Goal: Task Accomplishment & Management: Use online tool/utility

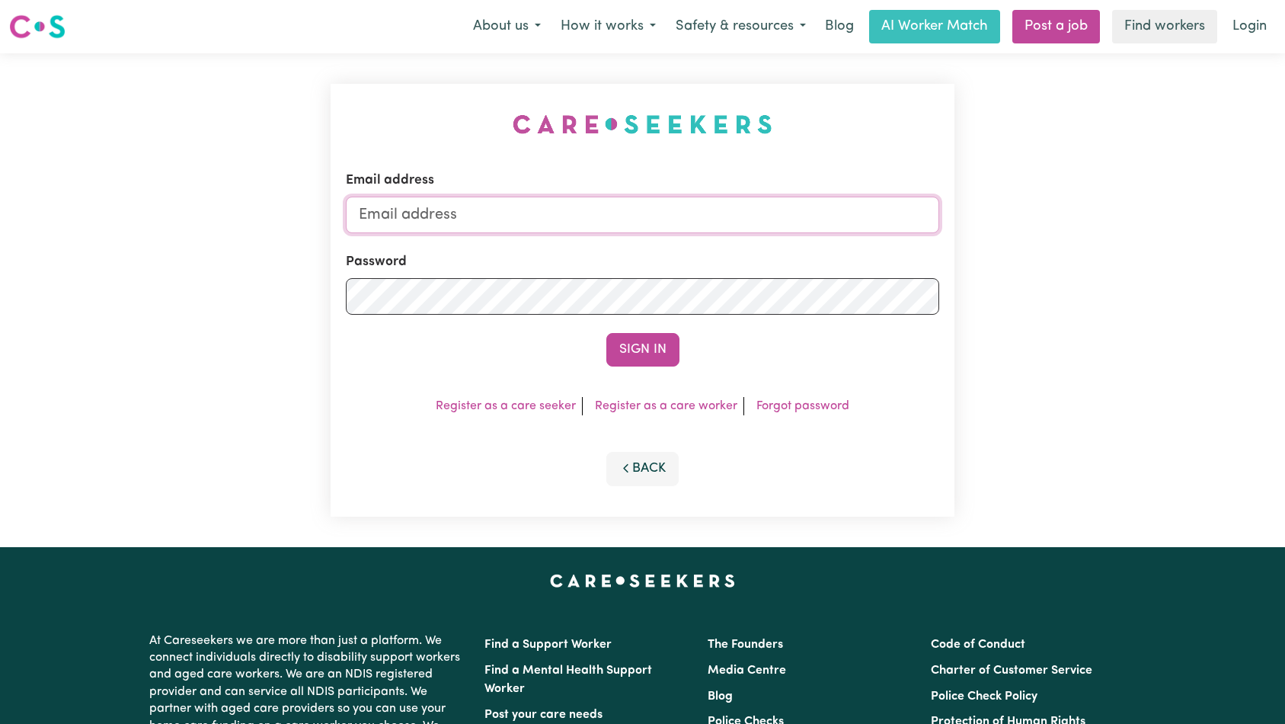
click at [622, 228] on input "Email address" at bounding box center [643, 215] width 594 height 37
type input "[EMAIL_ADDRESS][DOMAIN_NAME]"
click at [643, 352] on button "Sign In" at bounding box center [643, 350] width 73 height 34
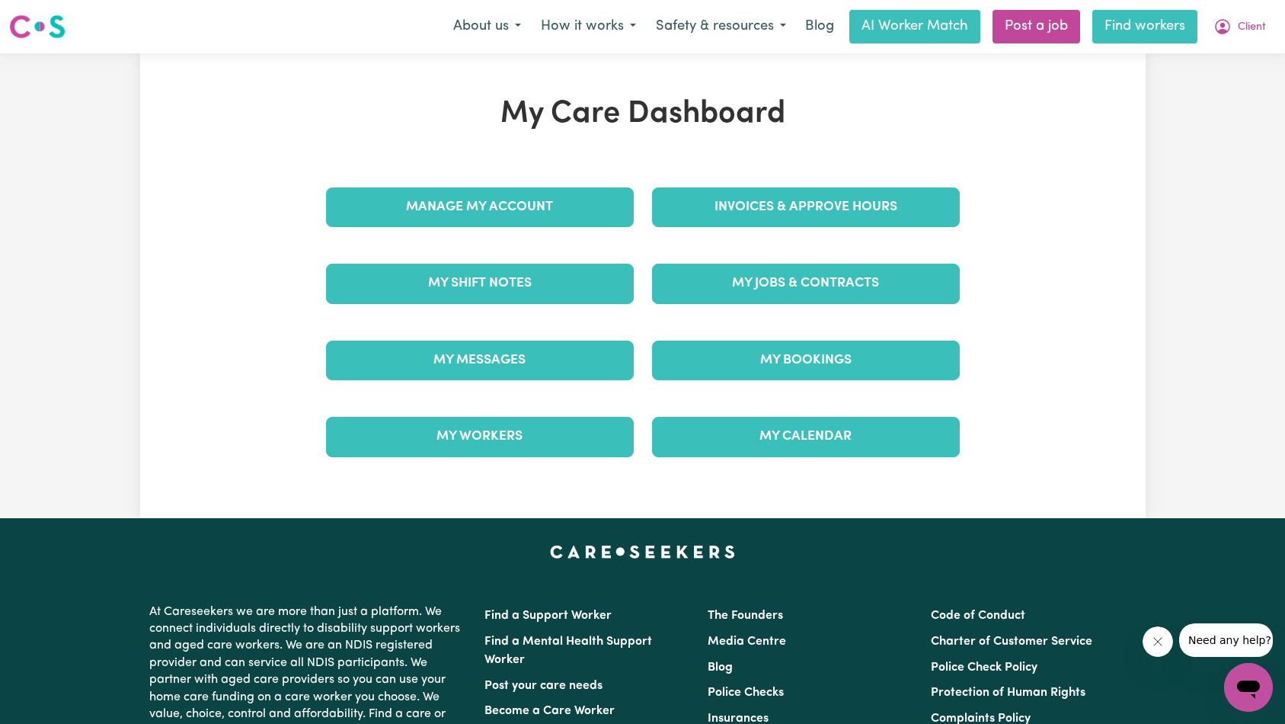
click at [1143, 27] on link "Find workers" at bounding box center [1145, 27] width 105 height 34
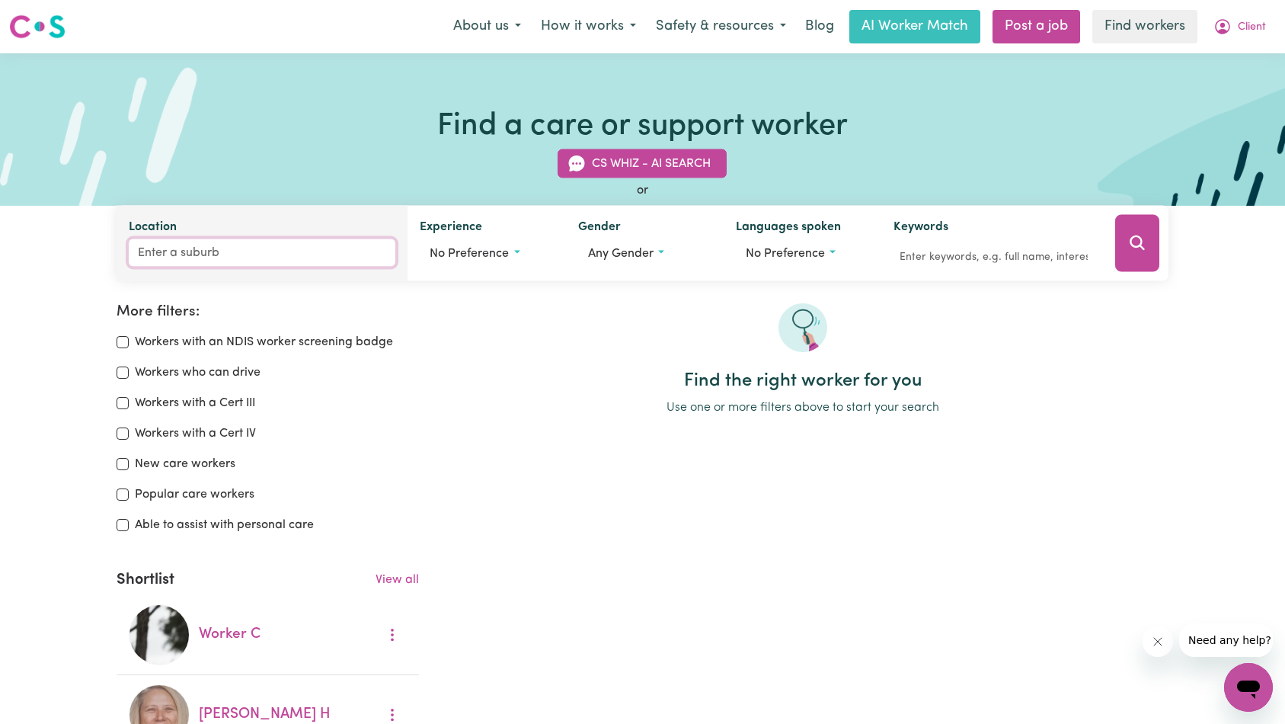
click at [282, 252] on input "Location" at bounding box center [262, 252] width 267 height 27
type input "victoria"
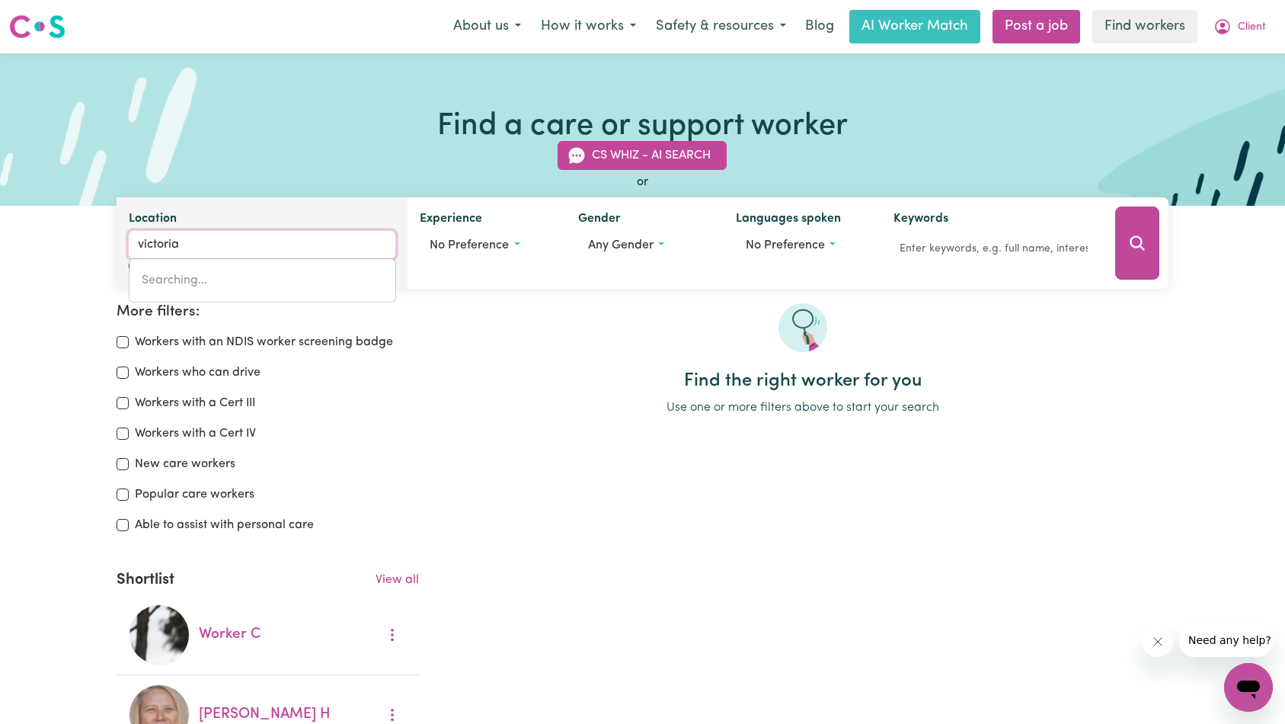
type input "[PERSON_NAME], [GEOGRAPHIC_DATA], 4361"
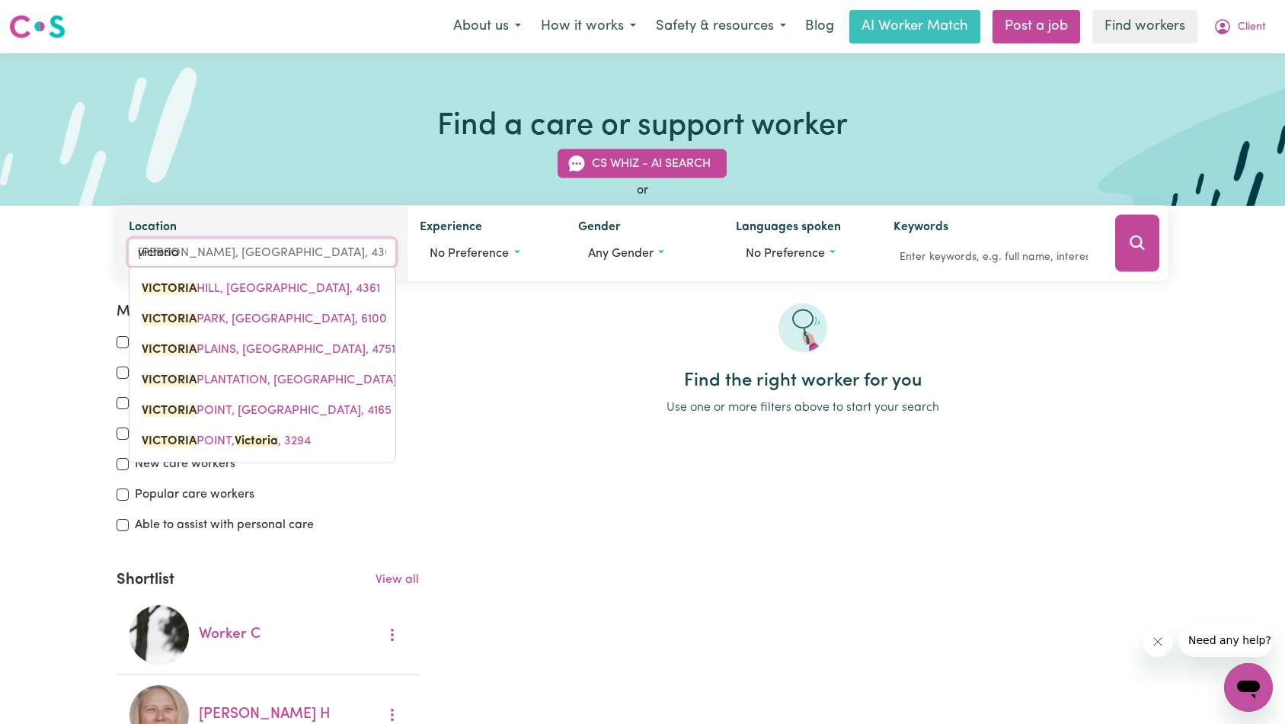
type input "3"
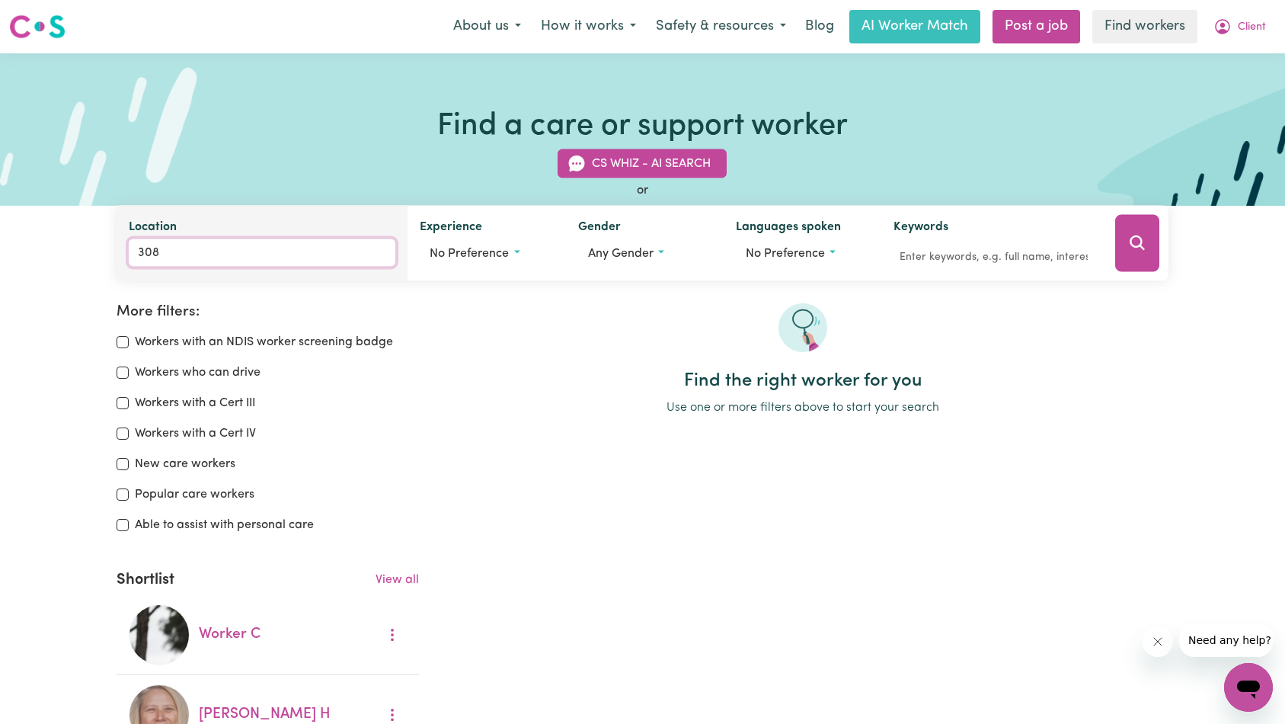
type input "3084"
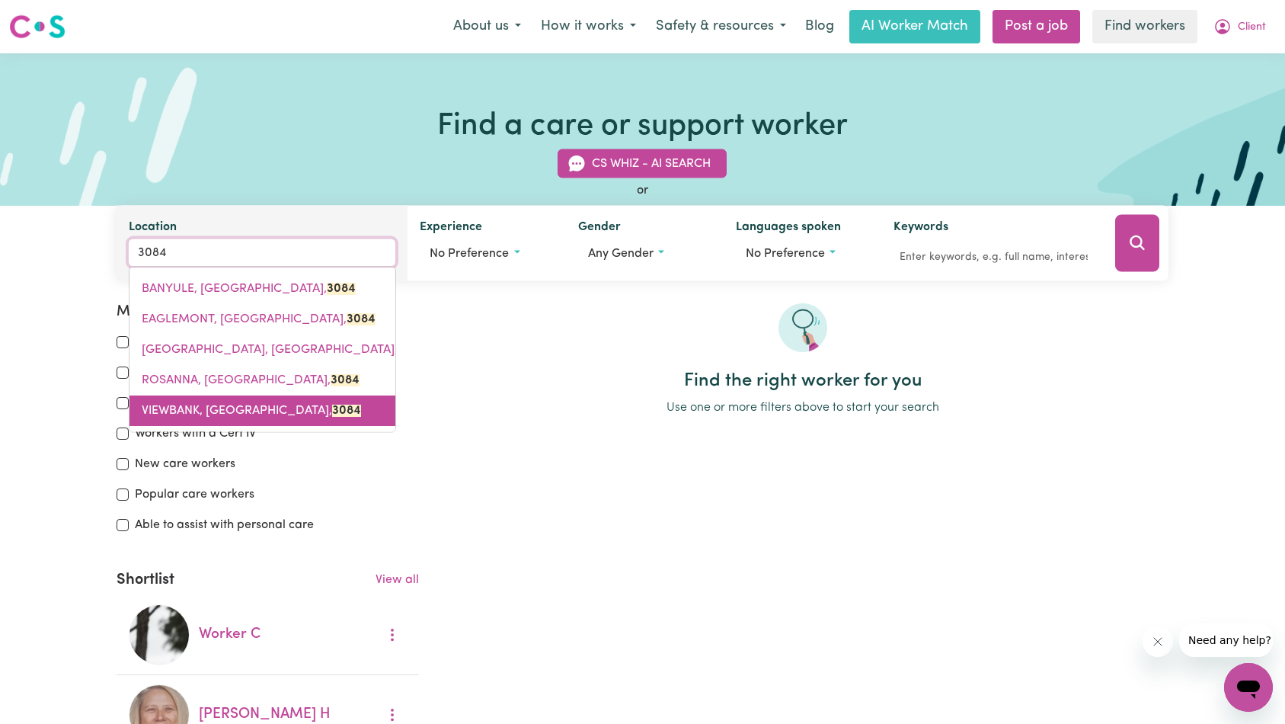
click at [332, 411] on mark "3084" at bounding box center [346, 411] width 29 height 12
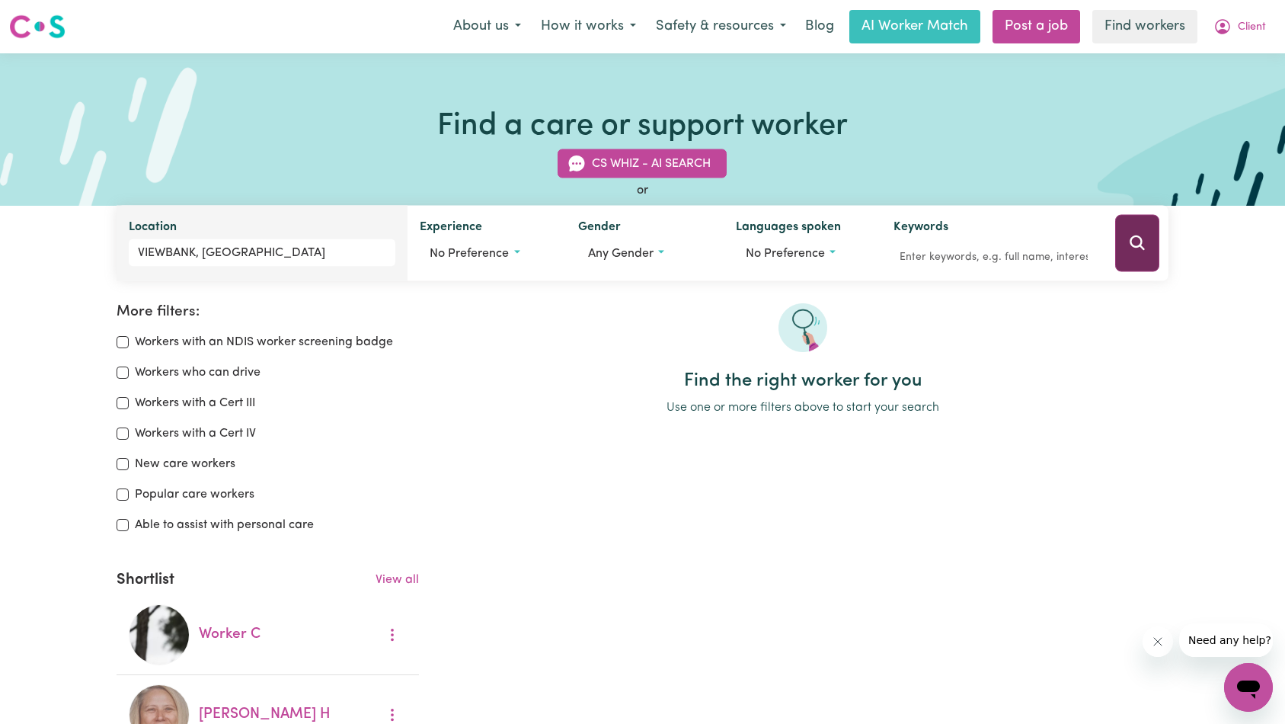
click at [1129, 257] on button "Search" at bounding box center [1137, 243] width 44 height 57
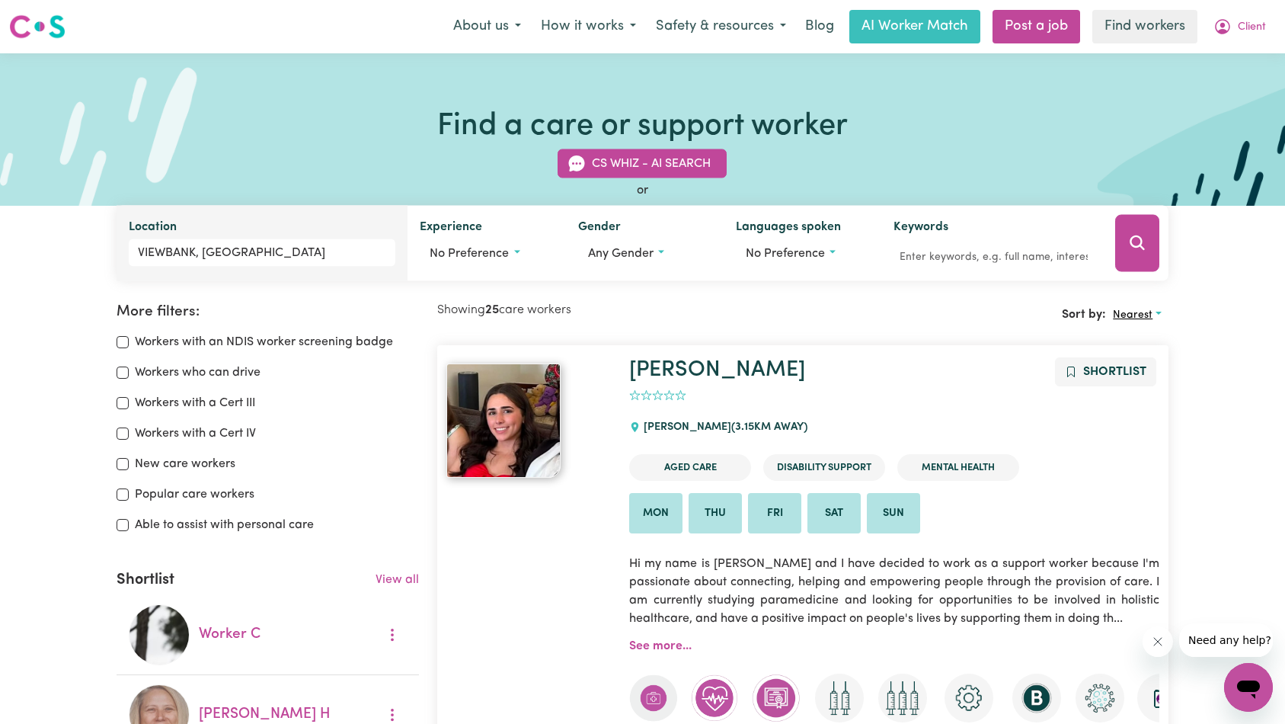
click at [1134, 313] on span "Nearest" at bounding box center [1133, 314] width 40 height 11
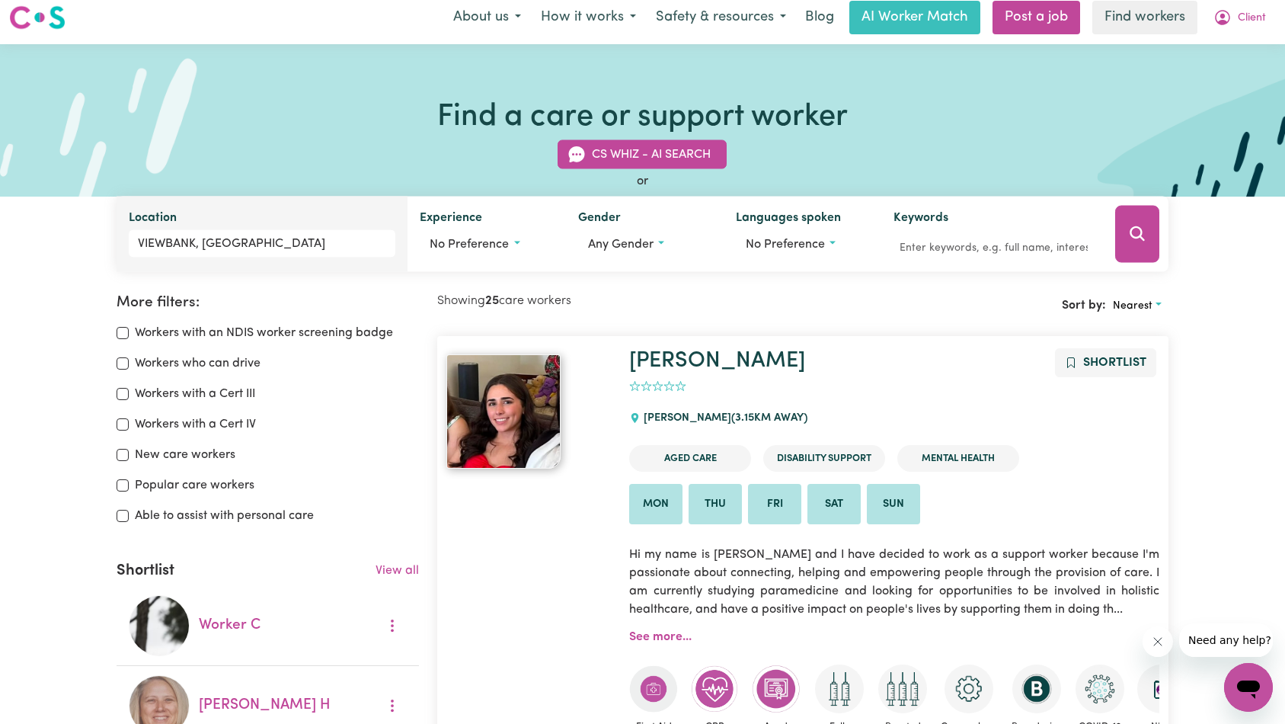
scroll to position [19, 0]
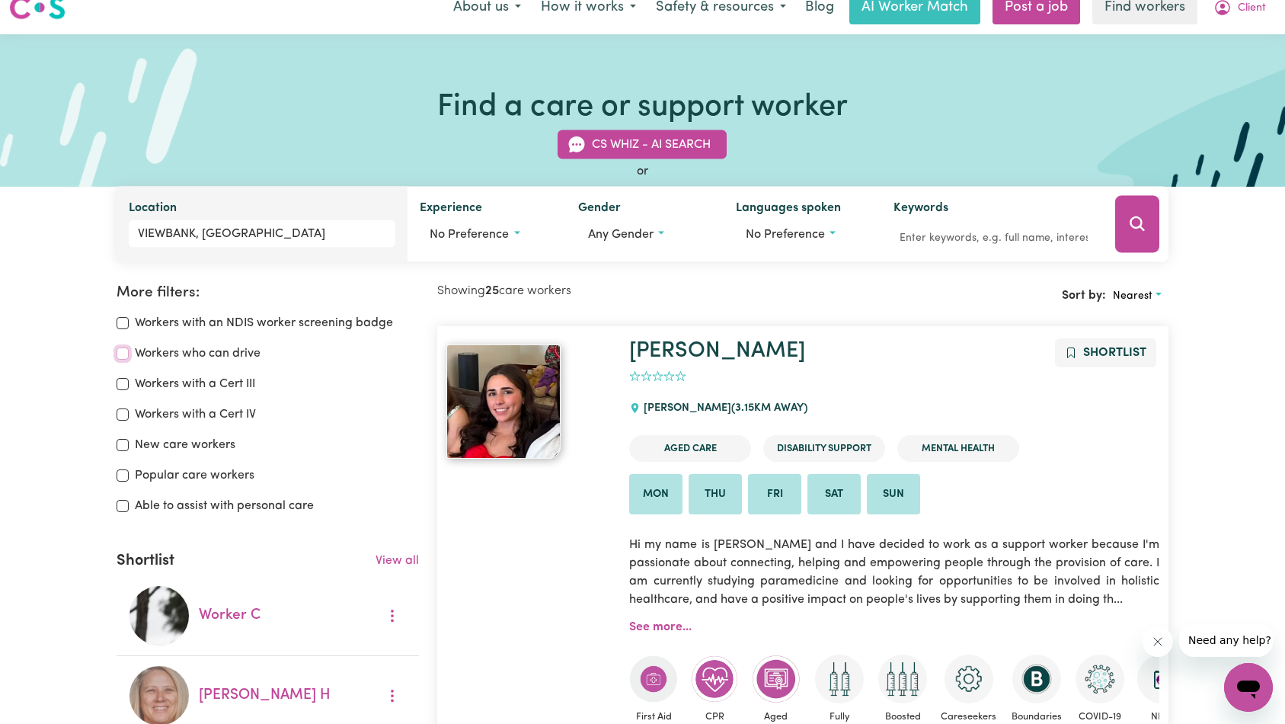
click at [123, 354] on input "Workers who can drive" at bounding box center [123, 353] width 12 height 12
checkbox input "true"
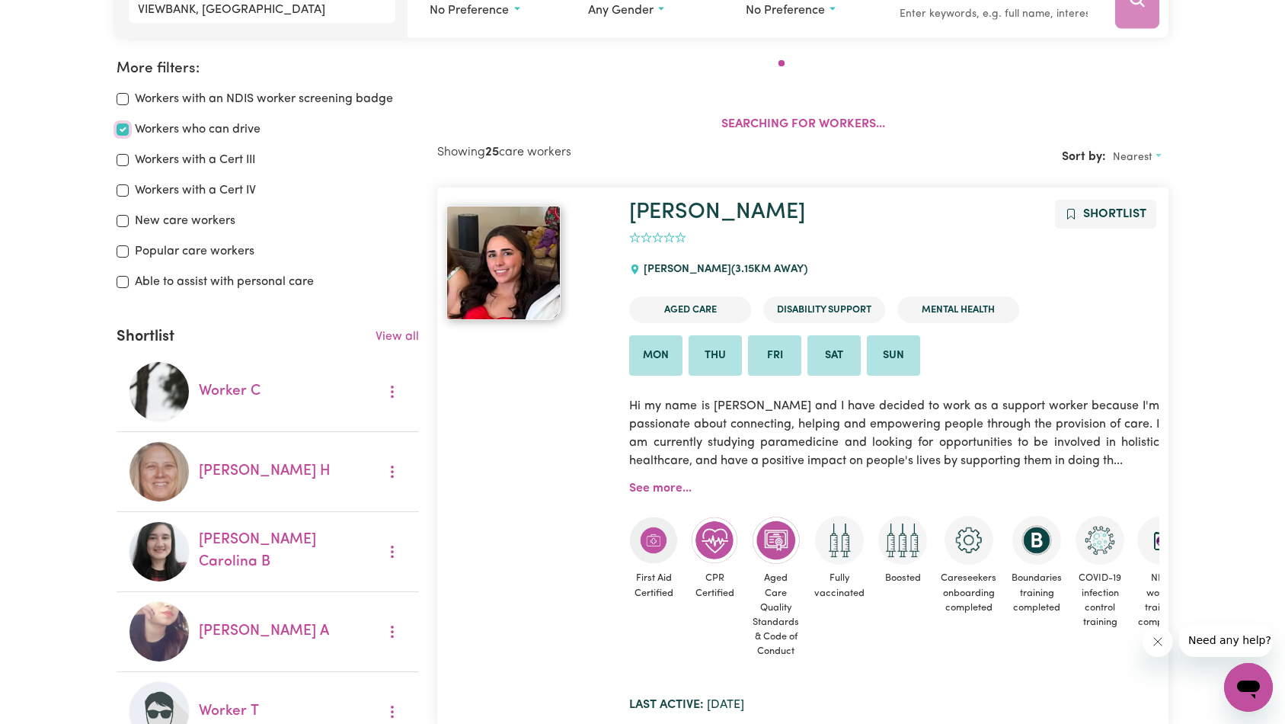
scroll to position [254, 0]
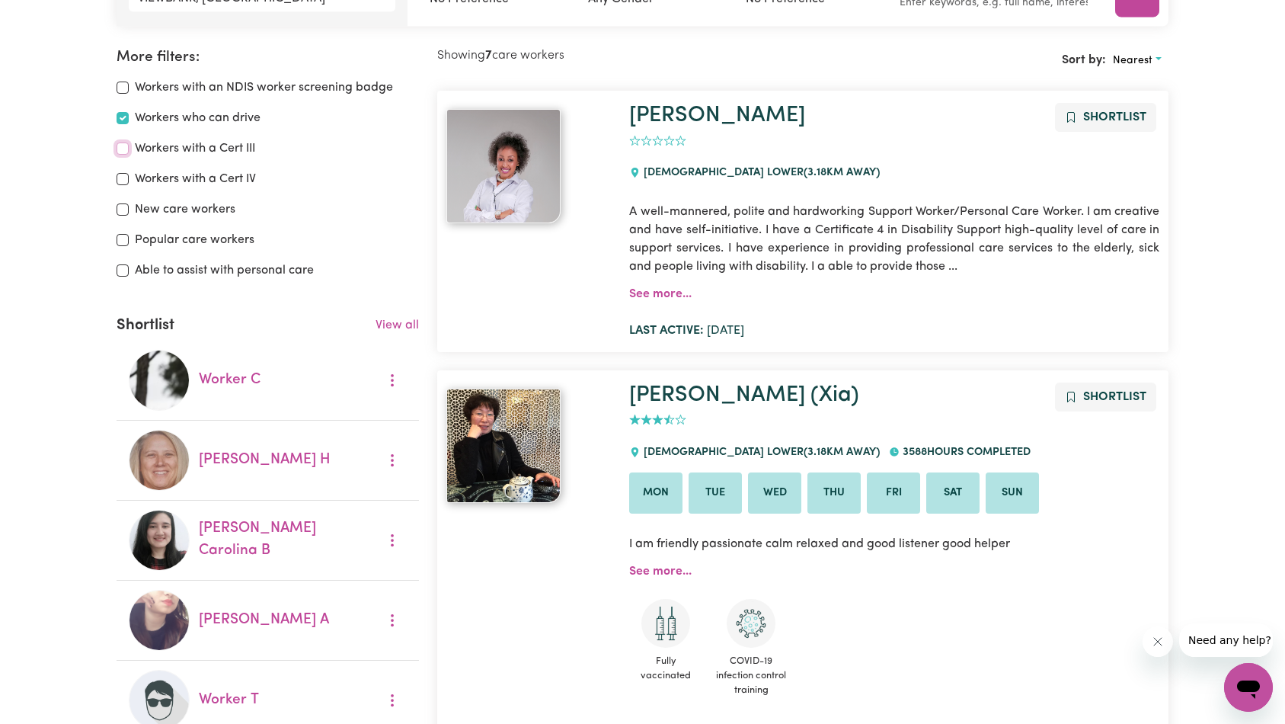
click at [120, 147] on input "Workers with a Cert III" at bounding box center [123, 148] width 12 height 12
checkbox input "true"
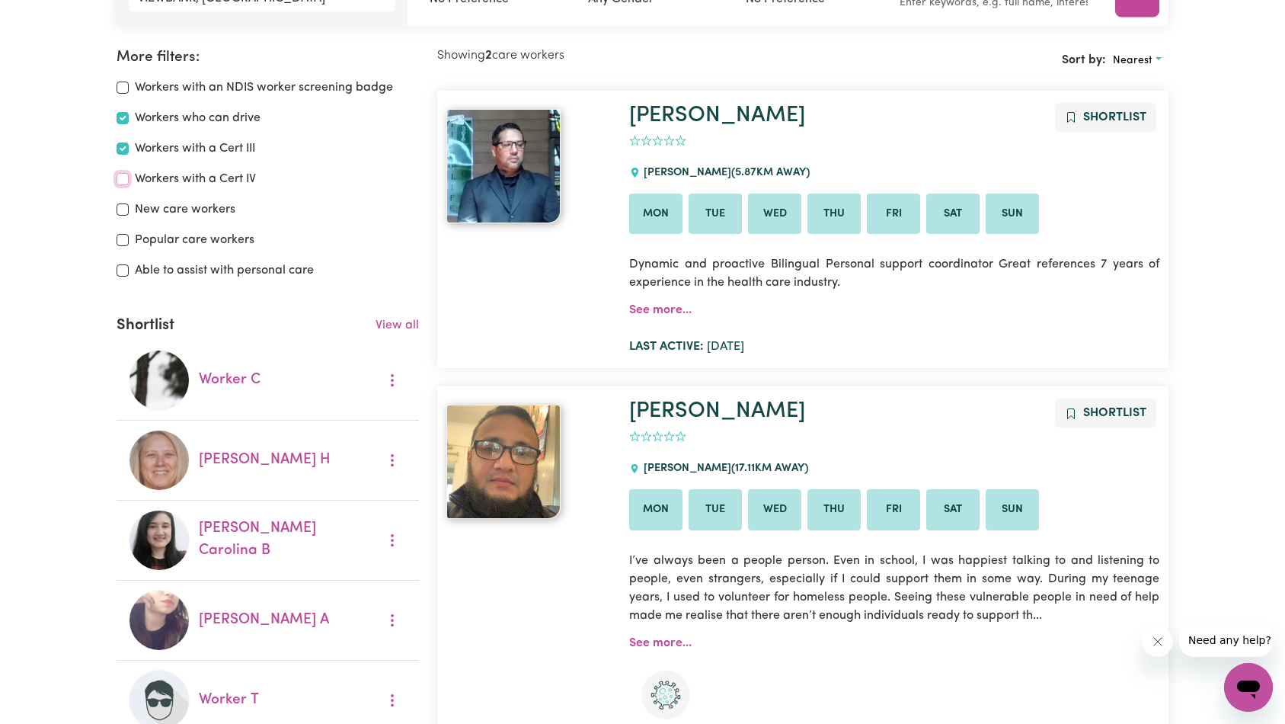
click at [124, 176] on input "Workers with a Cert IV" at bounding box center [123, 179] width 12 height 12
checkbox input "true"
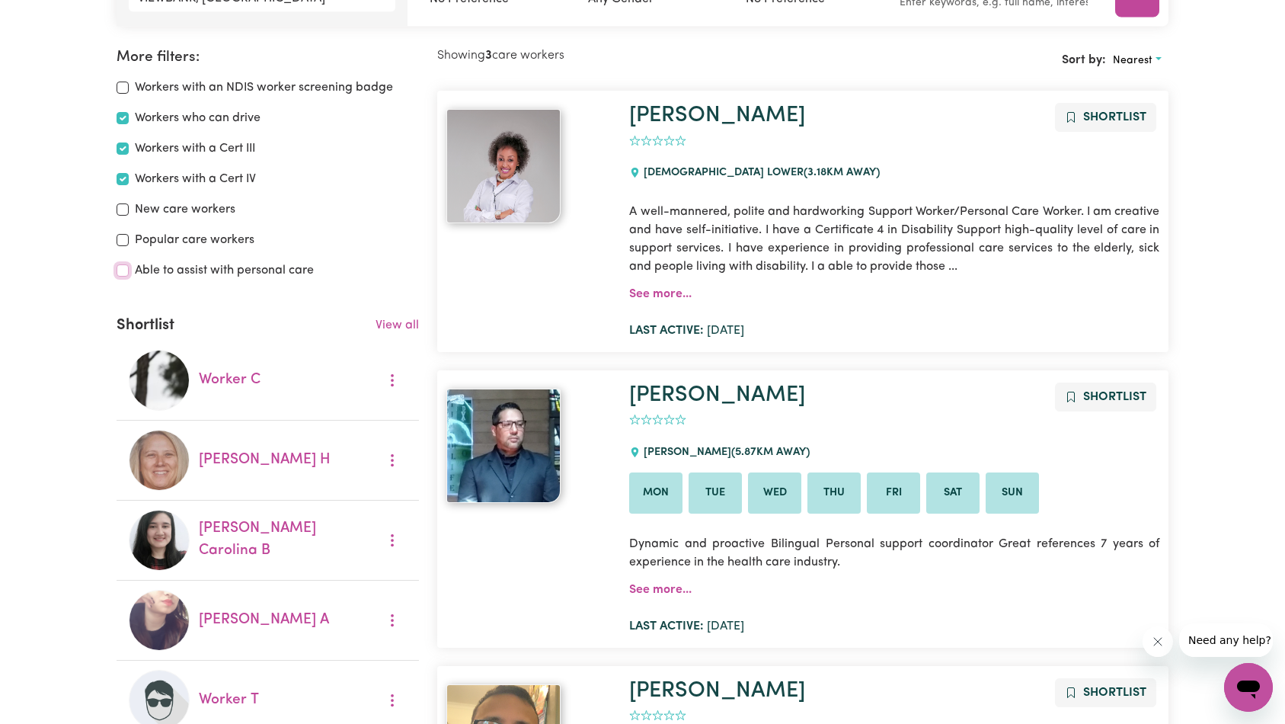
click at [123, 272] on input "Able to assist with personal care" at bounding box center [123, 270] width 12 height 12
checkbox input "true"
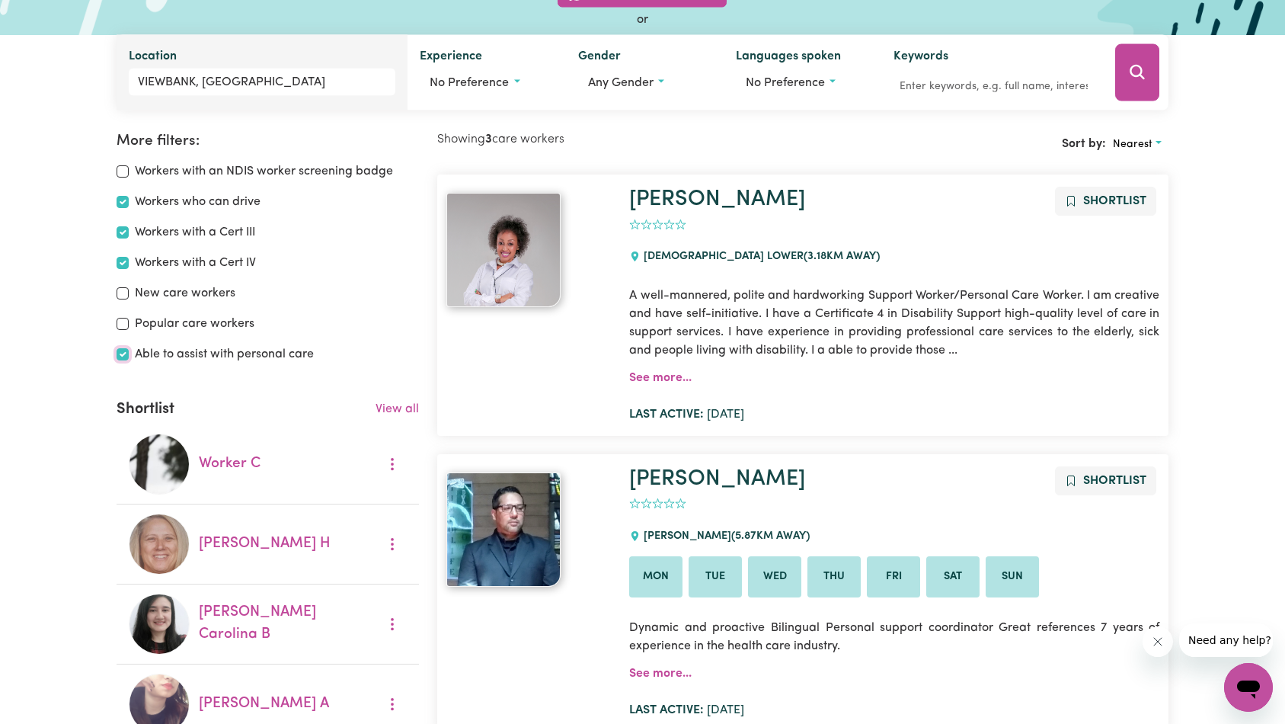
scroll to position [24, 0]
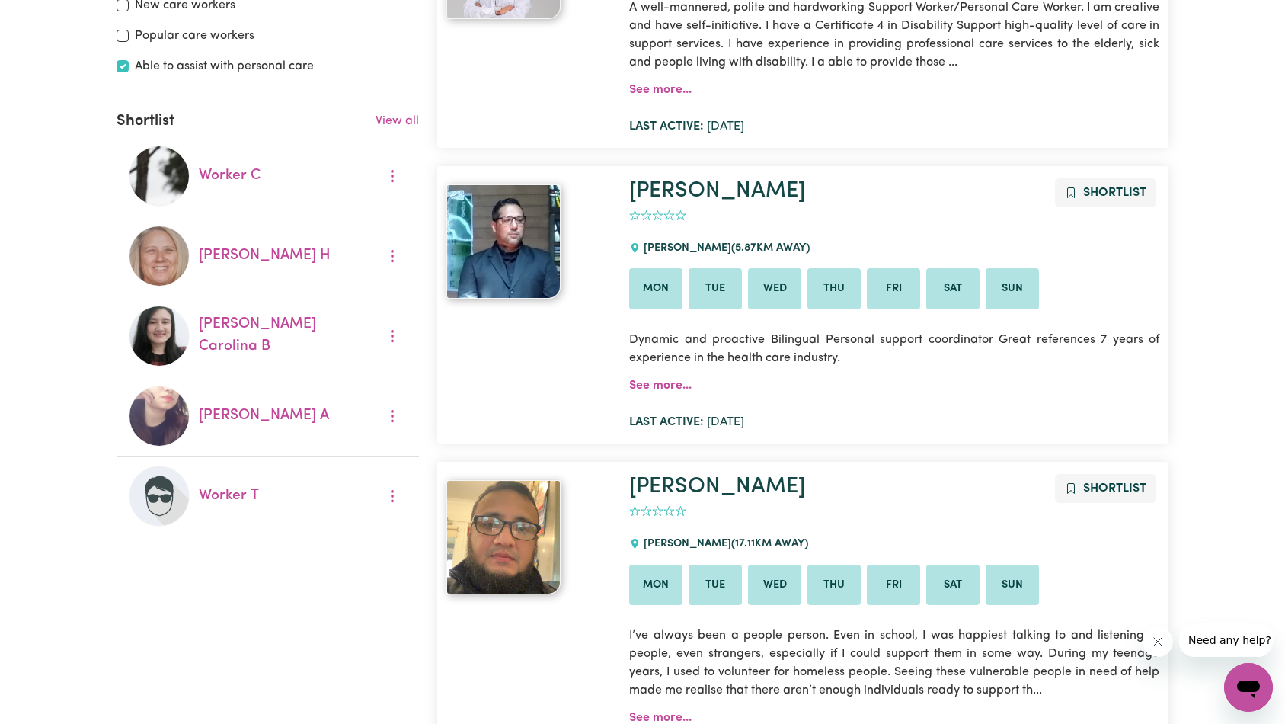
scroll to position [781, 0]
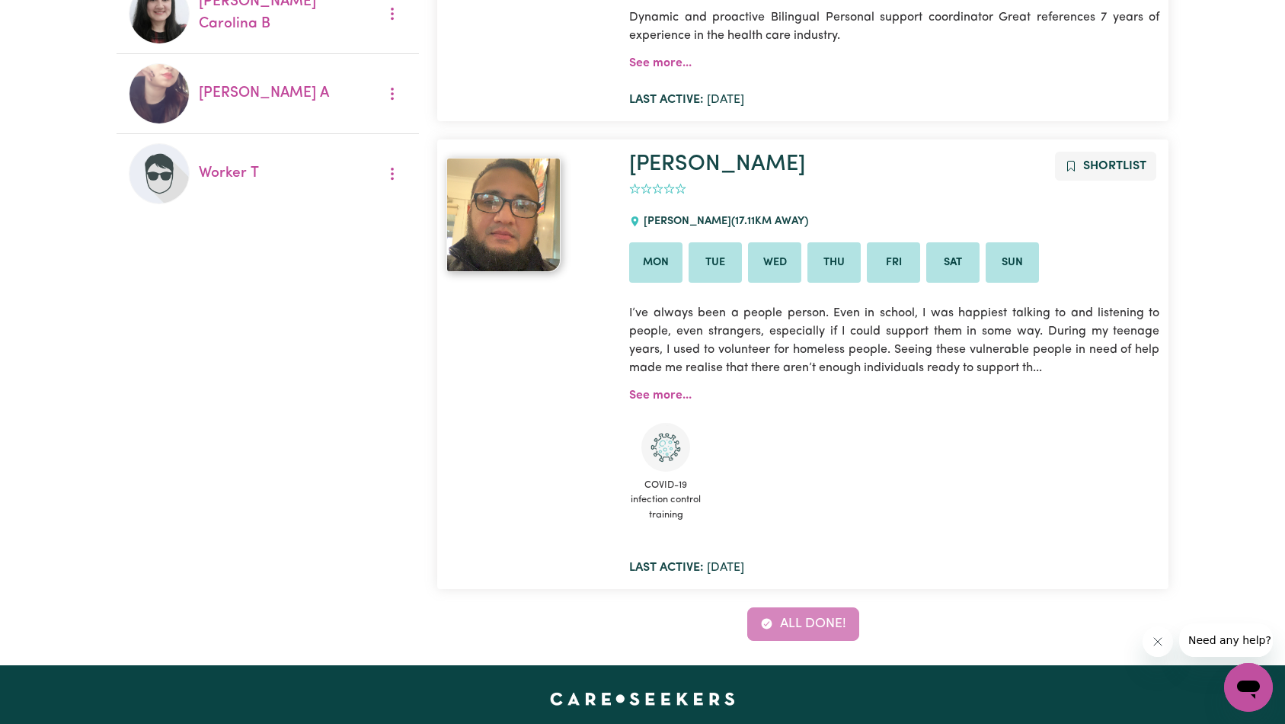
click at [1163, 648] on button "Close message from company" at bounding box center [1157, 641] width 30 height 30
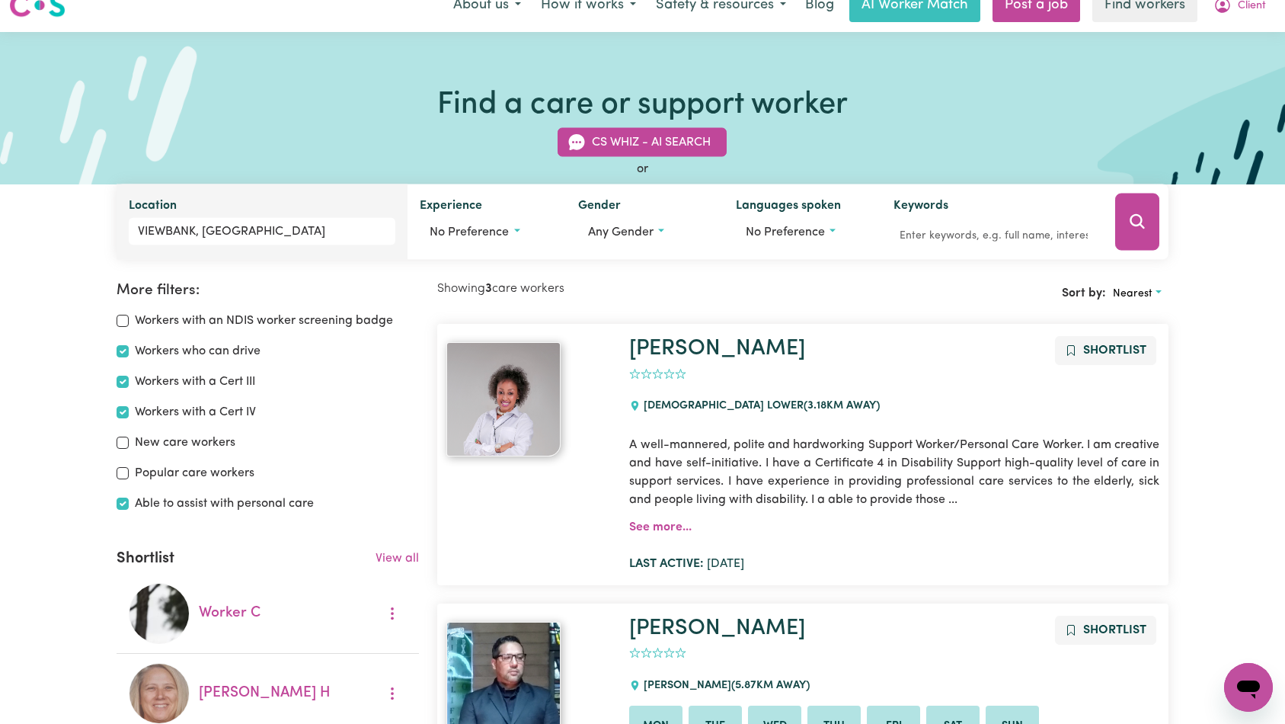
scroll to position [0, 0]
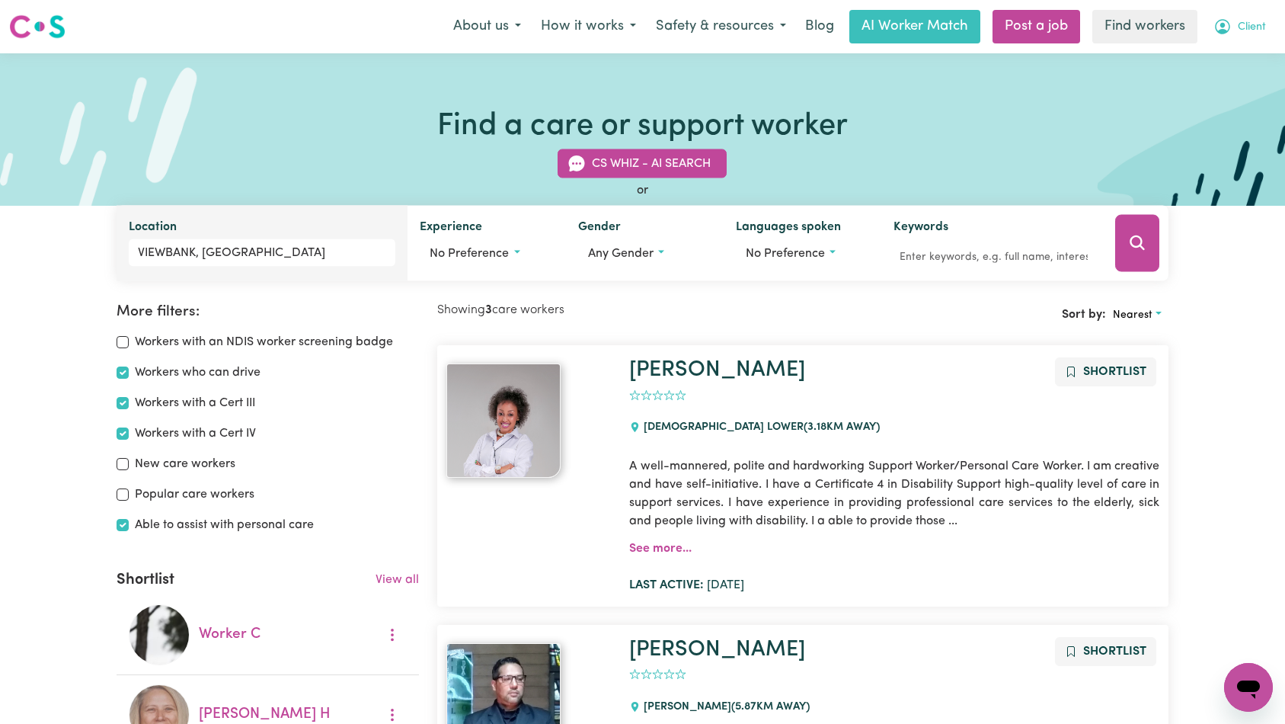
click at [1250, 40] on button "Client" at bounding box center [1240, 27] width 72 height 32
click at [1255, 59] on link "My Dashboard" at bounding box center [1215, 59] width 120 height 29
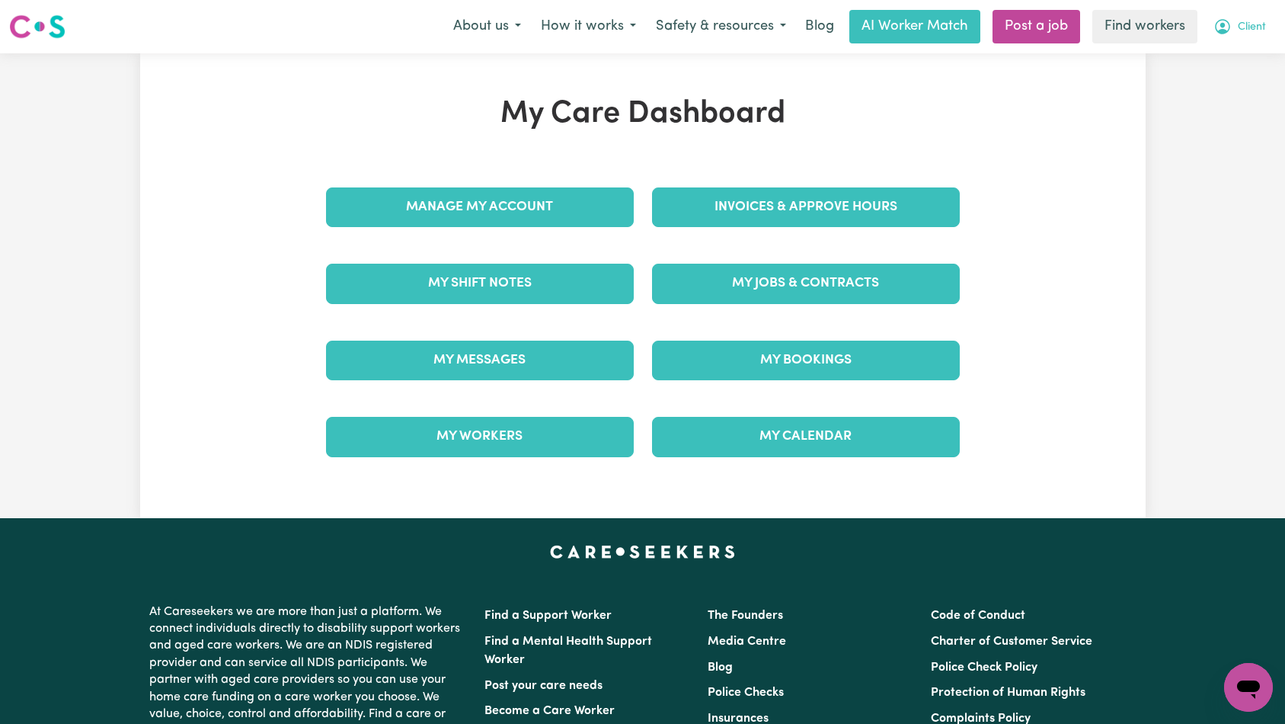
click at [1231, 33] on icon "My Account" at bounding box center [1223, 27] width 18 height 18
click at [1226, 56] on link "My Dashboard" at bounding box center [1215, 59] width 120 height 29
click at [1139, 34] on link "Find workers" at bounding box center [1145, 27] width 105 height 34
